Goal: Task Accomplishment & Management: Use online tool/utility

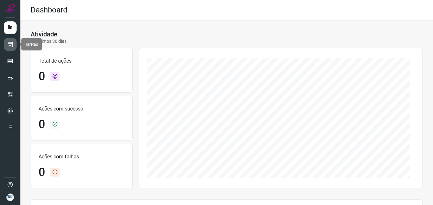
click at [10, 47] on icon at bounding box center [10, 44] width 7 height 6
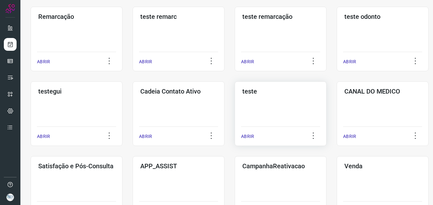
scroll to position [127, 0]
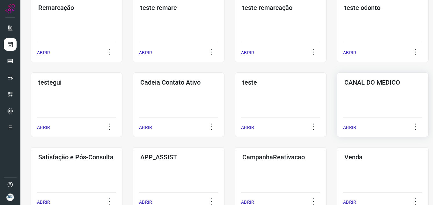
click at [122, 147] on div "CANAL DO MEDICO ABRIR" at bounding box center [77, 179] width 92 height 64
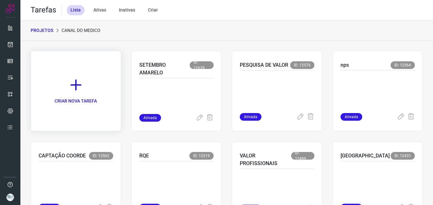
click at [80, 83] on icon at bounding box center [76, 85] width 14 height 14
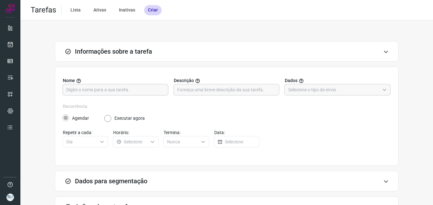
click at [151, 92] on input "text" at bounding box center [115, 89] width 98 height 11
type input "CONTRATO PRIMEIRA VEZ"
click at [311, 93] on input "text" at bounding box center [333, 89] width 91 height 11
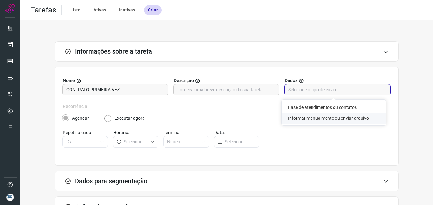
click at [334, 118] on li "Informar manualmente ou enviar arquivo" at bounding box center [333, 117] width 105 height 11
type input "Informar manualmente ou enviar arquivo"
radio input "false"
radio input "true"
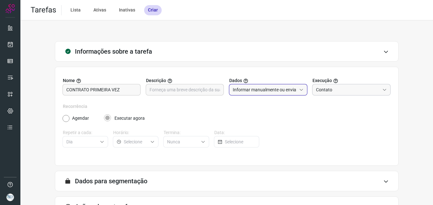
click at [340, 93] on input "Contato" at bounding box center [348, 89] width 64 height 11
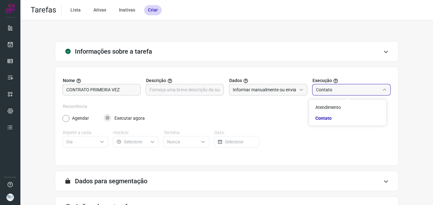
click at [342, 91] on input "Contato" at bounding box center [348, 89] width 64 height 11
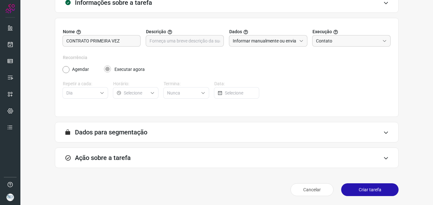
click at [324, 134] on div "A segmentação de dados está desabilitada porque a opção de envio manual foi sel…" at bounding box center [227, 132] width 344 height 20
click at [156, 145] on form "A segmentação de dados está desabilitada porque a opção de envio manual foi sel…" at bounding box center [227, 134] width 344 height 25
click at [166, 157] on div "Ação sobre a tarefa" at bounding box center [227, 157] width 344 height 20
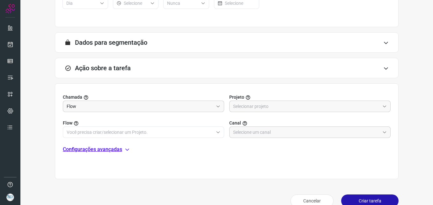
scroll to position [149, 0]
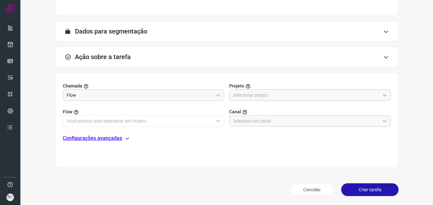
click at [245, 100] on div "Chamada Flow Projeto Flow Canal" at bounding box center [227, 105] width 328 height 44
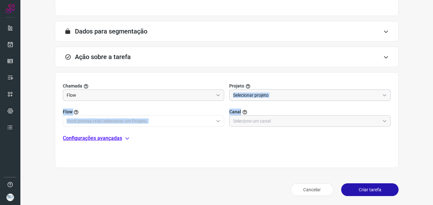
click at [288, 95] on input "text" at bounding box center [306, 95] width 147 height 11
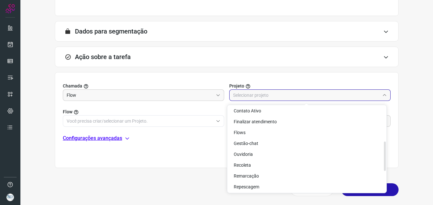
scroll to position [102, 0]
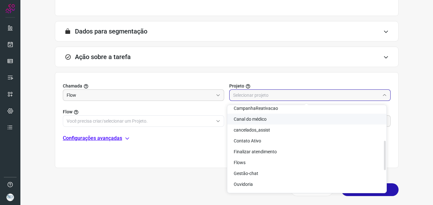
click at [295, 121] on li "Canal do médico" at bounding box center [306, 118] width 159 height 11
type input "Canal do médico"
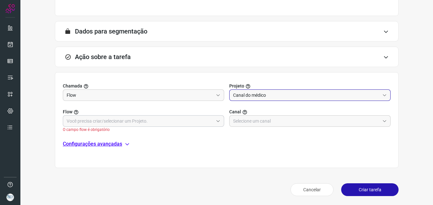
click at [96, 117] on input "text" at bounding box center [140, 120] width 147 height 11
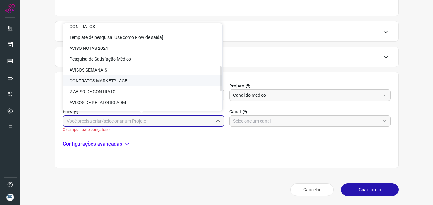
scroll to position [113, 0]
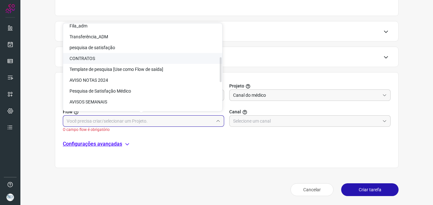
click at [147, 59] on li "CONTRATOS" at bounding box center [142, 58] width 159 height 11
type input "CONTRATOS"
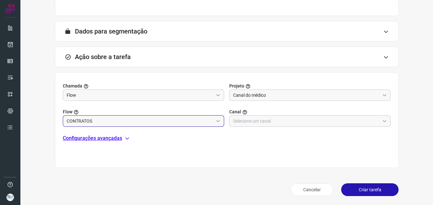
click at [239, 118] on input "text" at bounding box center [306, 120] width 147 height 11
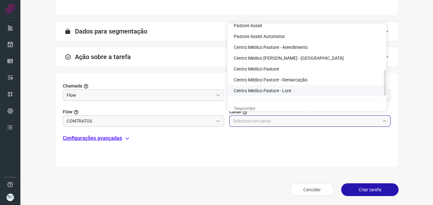
scroll to position [96, 0]
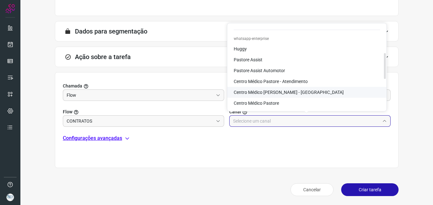
click at [303, 90] on span "Centro Médico Pastore - Canal do Médico" at bounding box center [289, 92] width 110 height 5
type input "Centro Médico Pastore - Canal do Médico"
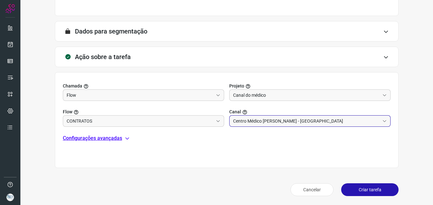
click at [113, 143] on div "Chamada Flow Projeto Canal do médico Flow CONTRATOS Canal Centro Médico Pastore…" at bounding box center [227, 120] width 344 height 96
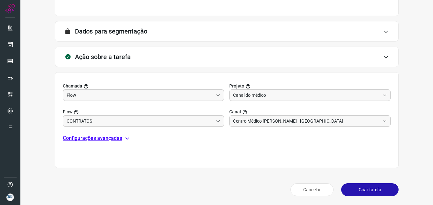
click at [117, 136] on p "Configurações avançadas" at bounding box center [92, 138] width 59 height 8
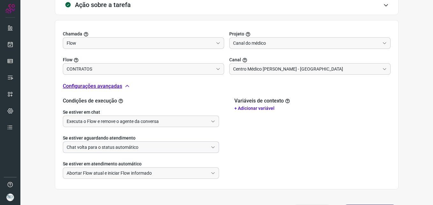
scroll to position [213, 0]
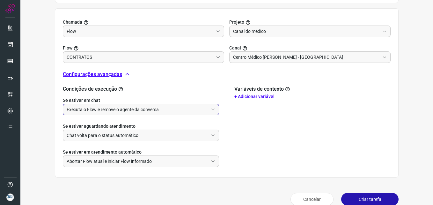
click at [144, 107] on input "Executa o Flow e remove o agente da conversa" at bounding box center [137, 109] width 141 height 11
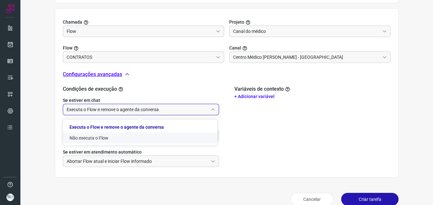
click at [121, 139] on li "Não executa o Flow" at bounding box center [140, 137] width 154 height 11
type input "Não executa o Flow"
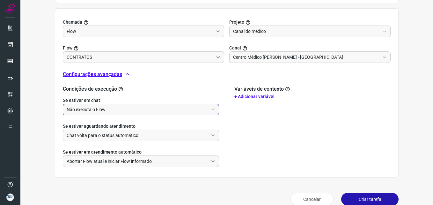
click at [126, 134] on input "Chat volta para o status automático" at bounding box center [137, 135] width 141 height 11
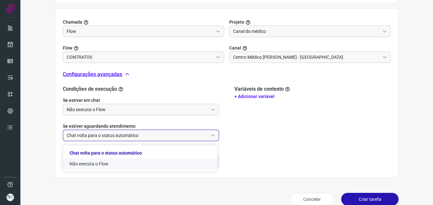
click at [112, 167] on li "Não executa o Flow" at bounding box center [140, 163] width 154 height 11
type input "Não executa o Flow"
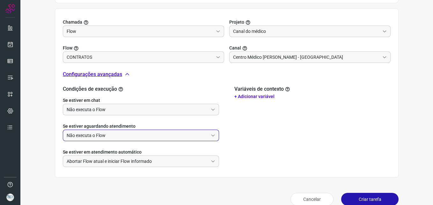
click at [356, 196] on button "Criar tarefa" at bounding box center [369, 198] width 57 height 13
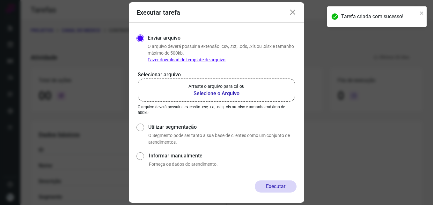
click at [294, 10] on icon at bounding box center [293, 13] width 8 height 8
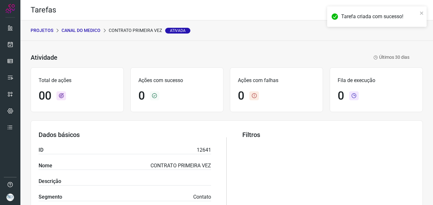
click at [92, 30] on p "CANAL DO MEDICO" at bounding box center [81, 30] width 39 height 7
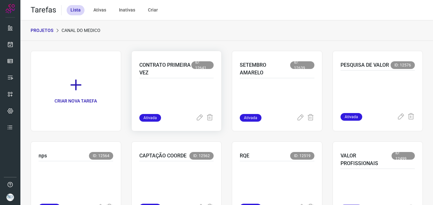
click at [165, 76] on p "CONTRATO PRIMEIRA VEZ" at bounding box center [165, 68] width 52 height 15
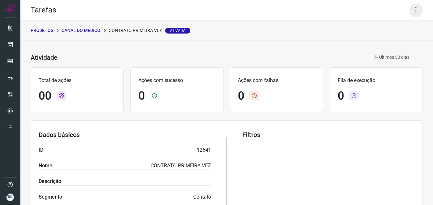
click at [412, 8] on icon at bounding box center [415, 10] width 13 height 13
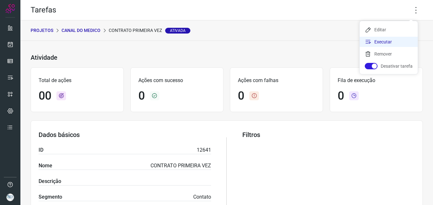
click at [392, 40] on li "Executar" at bounding box center [388, 42] width 58 height 10
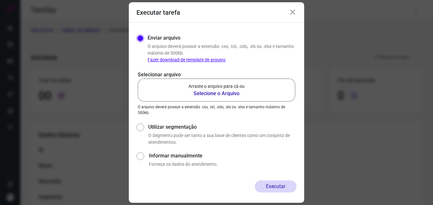
click at [293, 12] on icon at bounding box center [293, 13] width 8 height 8
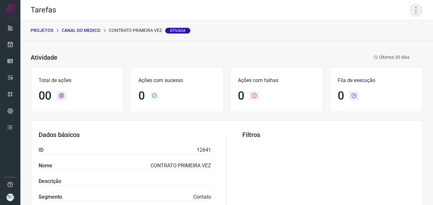
click at [409, 8] on icon at bounding box center [415, 10] width 13 height 13
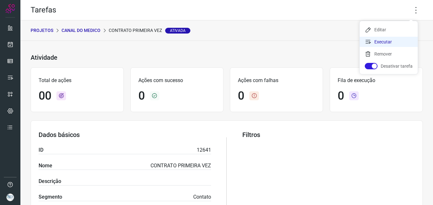
drag, startPoint x: 379, startPoint y: 42, endPoint x: 376, endPoint y: 41, distance: 3.3
click at [379, 42] on li "Executar" at bounding box center [388, 42] width 58 height 10
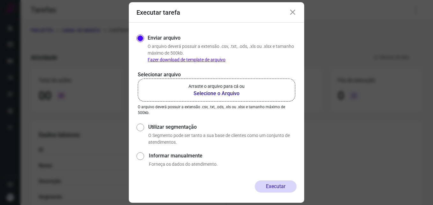
click at [226, 93] on b "Selecione o Arquivo" at bounding box center [216, 94] width 56 height 8
click at [0, 0] on input "Arraste o arquivo para cá ou Selecione o Arquivo" at bounding box center [0, 0] width 0 height 0
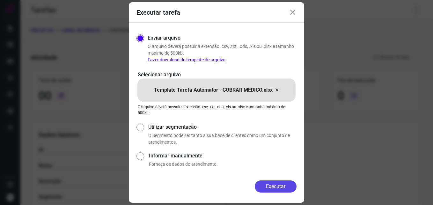
click at [283, 187] on button "Executar" at bounding box center [276, 186] width 42 height 12
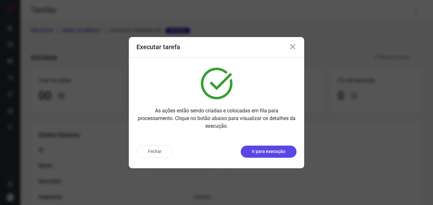
click at [279, 150] on p "Ir para execução" at bounding box center [268, 151] width 33 height 7
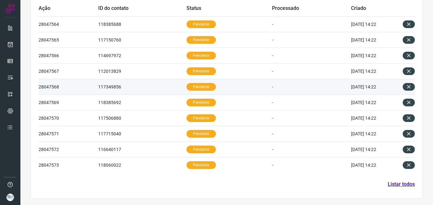
scroll to position [24, 0]
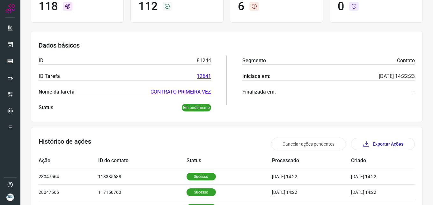
scroll to position [215, 0]
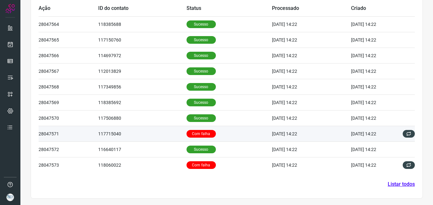
click at [148, 134] on td "117715040" at bounding box center [142, 134] width 88 height 16
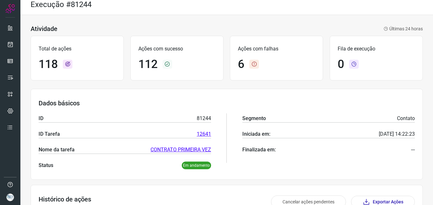
scroll to position [0, 0]
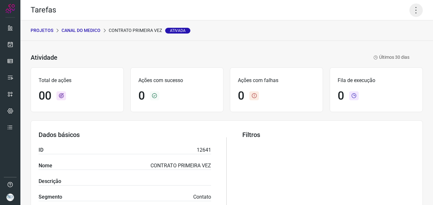
click at [412, 11] on icon at bounding box center [415, 10] width 13 height 13
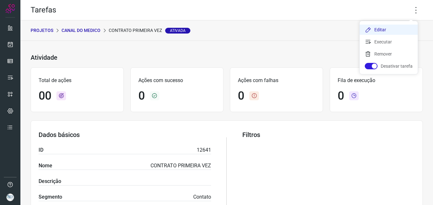
click at [394, 31] on li "Editar" at bounding box center [388, 30] width 58 height 10
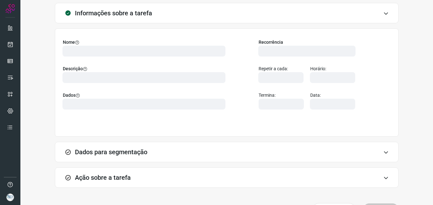
scroll to position [54, 0]
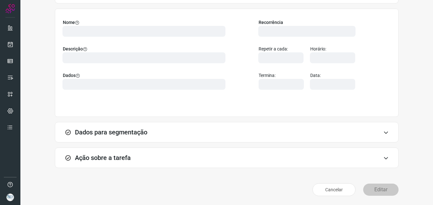
type input "568173"
type input "433048"
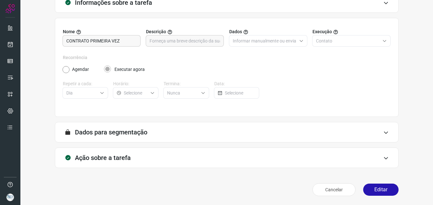
click at [383, 157] on icon at bounding box center [385, 157] width 5 height 5
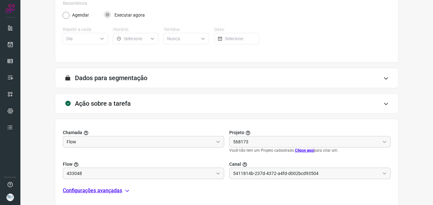
scroll to position [145, 0]
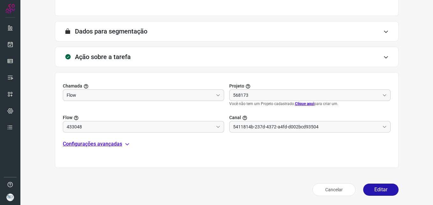
type input "Centro Médico Pastore - Canal do Médico"
type input "CONTRATOS"
type input "Canal do médico"
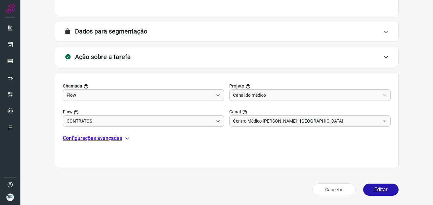
click at [110, 134] on p "Configurações avançadas" at bounding box center [92, 138] width 59 height 8
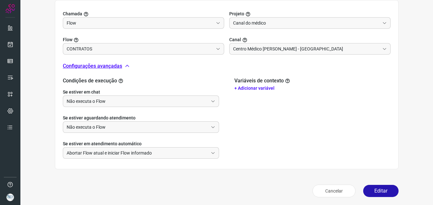
scroll to position [218, 0]
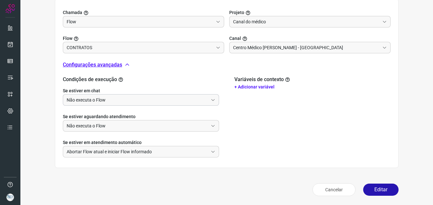
click at [163, 96] on input "Não executa o Flow" at bounding box center [137, 99] width 141 height 11
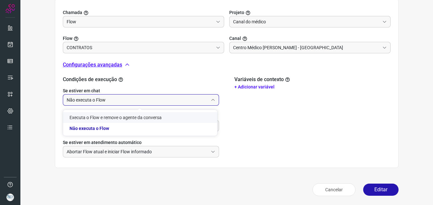
click at [136, 116] on li "Executa o Flow e remove o agente da conversa" at bounding box center [140, 117] width 154 height 11
type input "Executa o Flow e remove o agente da conversa"
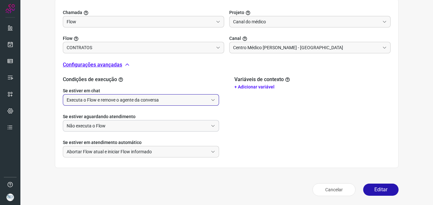
click at [140, 127] on input "Não executa o Flow" at bounding box center [137, 125] width 141 height 11
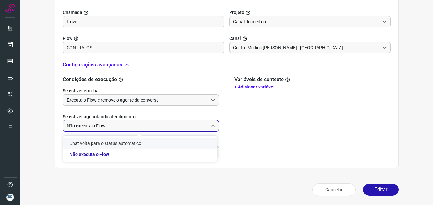
click at [140, 144] on li "Chat volta para o status automático" at bounding box center [140, 143] width 154 height 11
type input "Chat volta para o status automático"
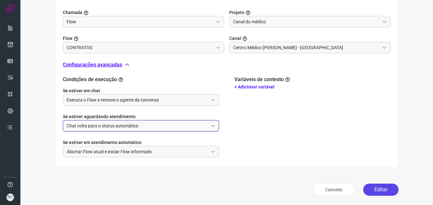
click at [376, 187] on button "Editar" at bounding box center [380, 189] width 35 height 12
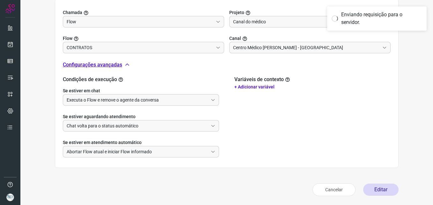
scroll to position [125, 0]
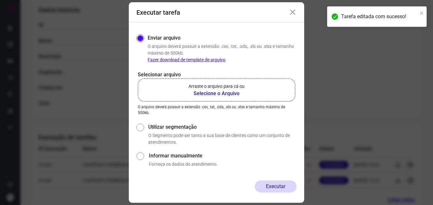
click at [228, 91] on b "Selecione o Arquivo" at bounding box center [216, 94] width 56 height 8
click at [0, 0] on input "Arraste o arquivo para cá ou Selecione o Arquivo" at bounding box center [0, 0] width 0 height 0
click at [222, 92] on b "Selecione o Arquivo" at bounding box center [216, 94] width 56 height 8
click at [0, 0] on input "Arraste o arquivo para cá ou Selecione o Arquivo" at bounding box center [0, 0] width 0 height 0
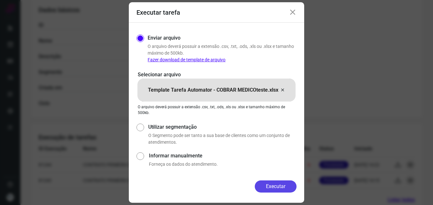
click at [285, 185] on button "Executar" at bounding box center [276, 186] width 42 height 12
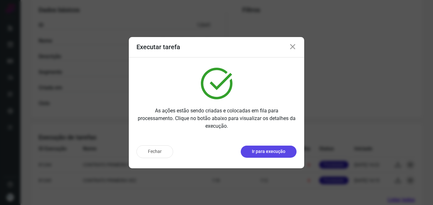
click at [287, 151] on button "Ir para execução" at bounding box center [269, 151] width 56 height 12
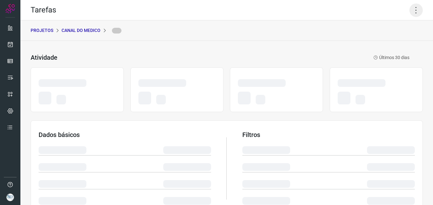
click at [414, 14] on icon at bounding box center [415, 10] width 13 height 13
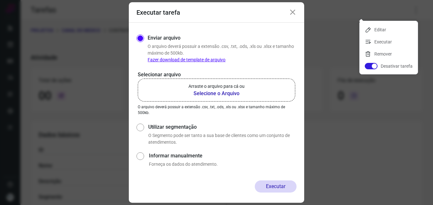
click at [223, 91] on b "Selecione o Arquivo" at bounding box center [216, 94] width 56 height 8
click at [0, 0] on input "Arraste o arquivo para cá ou Selecione o Arquivo" at bounding box center [0, 0] width 0 height 0
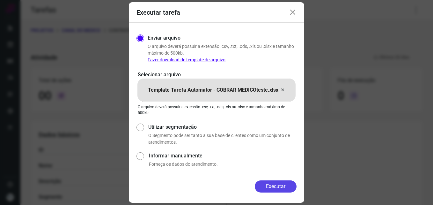
click at [280, 188] on button "Executar" at bounding box center [276, 186] width 42 height 12
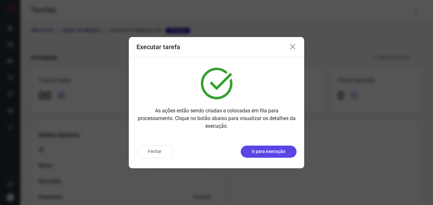
click at [286, 151] on button "Ir para execução" at bounding box center [269, 151] width 56 height 12
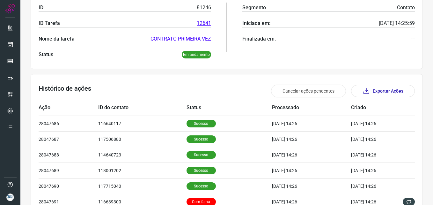
scroll to position [215, 0]
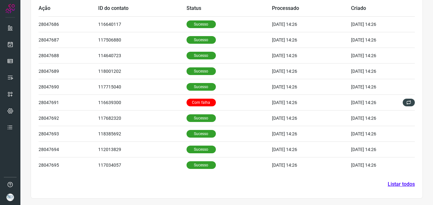
click at [402, 183] on link "Listar todos" at bounding box center [400, 184] width 27 height 8
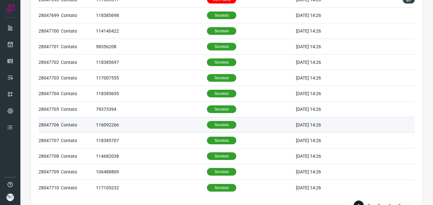
scroll to position [279, 0]
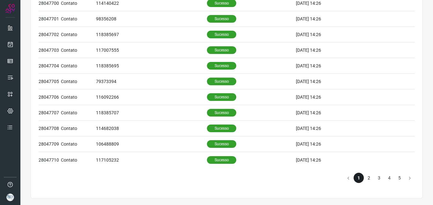
click at [366, 181] on li "2" at bounding box center [369, 177] width 10 height 10
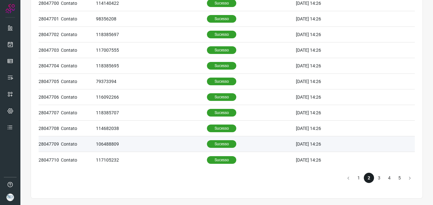
scroll to position [145, 0]
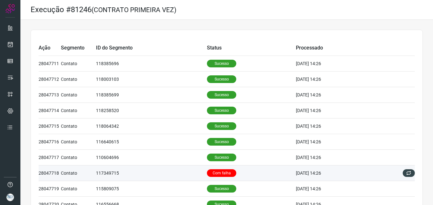
click at [259, 166] on td "Com falha" at bounding box center [251, 173] width 89 height 16
